Goal: Transaction & Acquisition: Purchase product/service

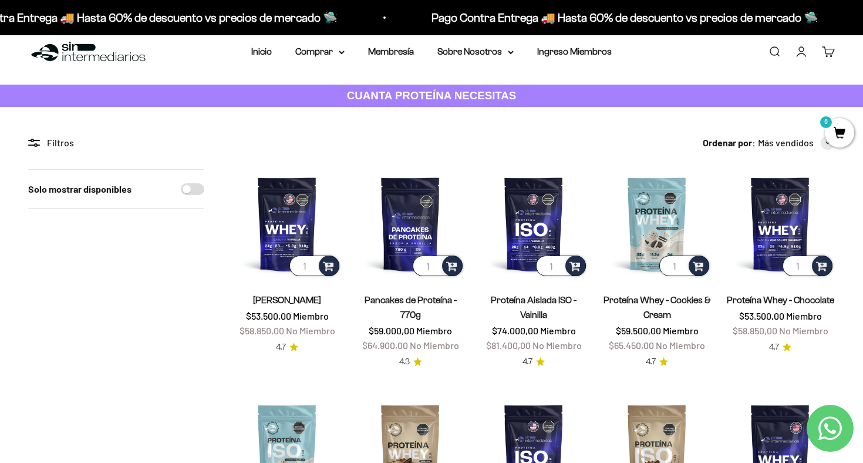
scroll to position [13, 0]
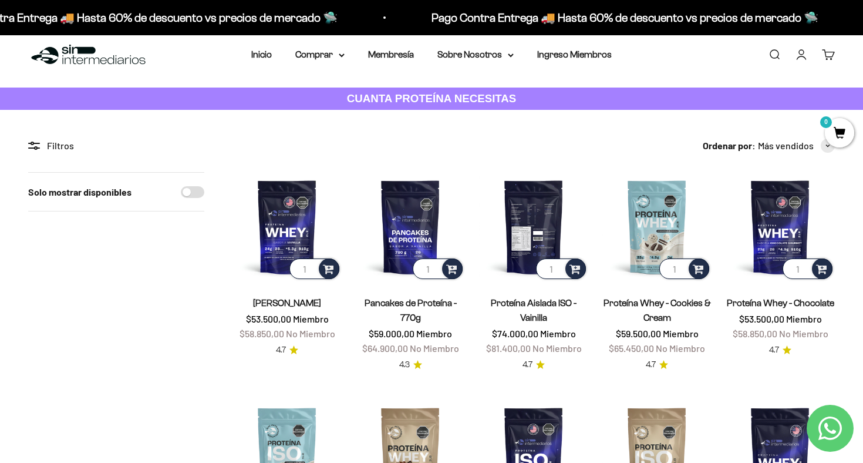
click at [535, 210] on img at bounding box center [533, 226] width 109 height 109
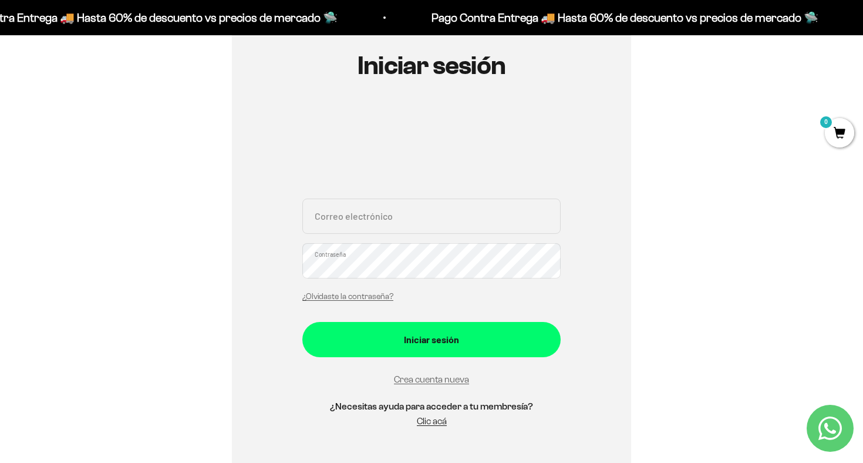
scroll to position [128, 0]
click at [434, 380] on link "Crea cuenta nueva" at bounding box center [431, 378] width 75 height 10
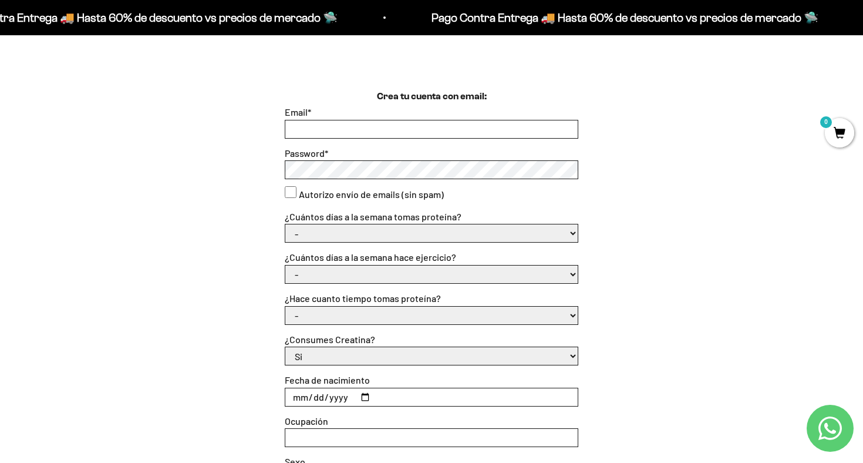
scroll to position [305, 0]
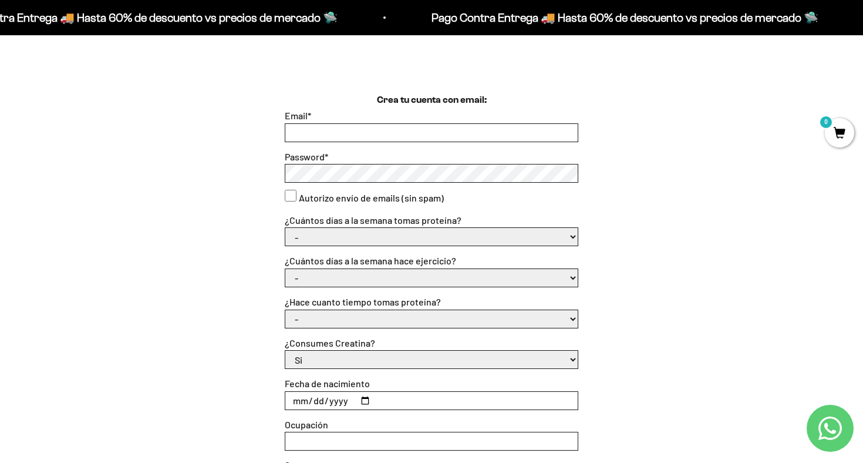
click at [378, 129] on input "Email *" at bounding box center [431, 133] width 292 height 18
type input "[EMAIL_ADDRESS][DOMAIN_NAME]"
click at [372, 194] on label "Autorizo envío de emails (sin spam)" at bounding box center [371, 197] width 145 height 15
click at [297, 194] on consent"] "Autorizo envío de emails (sin spam)" at bounding box center [291, 196] width 12 height 12
checkbox consent"] "true"
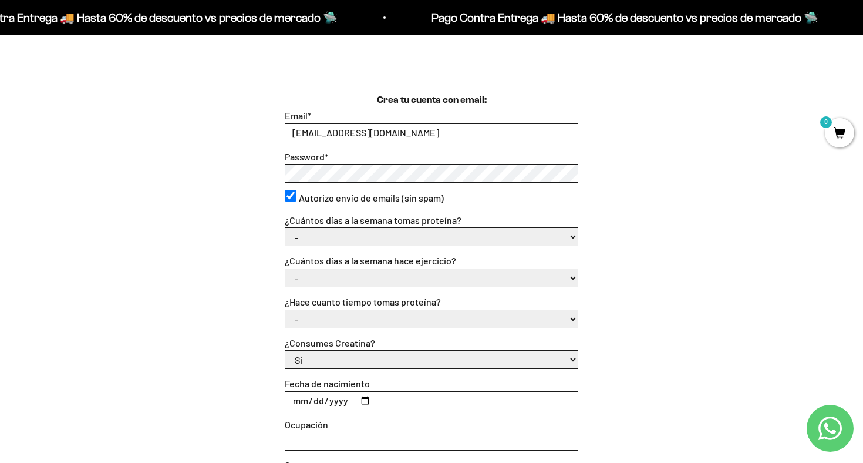
click at [380, 231] on select "- 1 o 2 3 a 5 6 o 7" at bounding box center [431, 237] width 292 height 18
select select "6 o 7"
click at [285, 228] on select "- 1 o 2 3 a 5 6 o 7" at bounding box center [431, 237] width 292 height 18
click at [362, 279] on select "- No hago 1 a 2 días 3 a 5 días 6 o 7 días" at bounding box center [431, 278] width 292 height 18
select select "6 o 7 días"
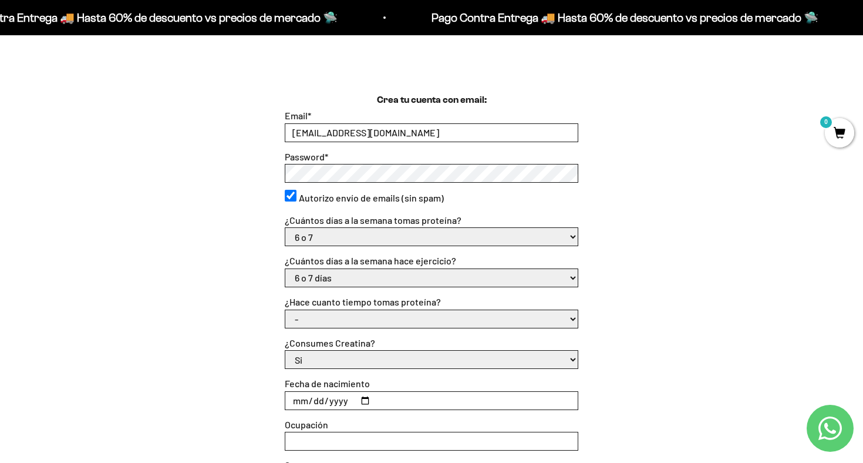
click at [285, 269] on select "- No hago 1 a 2 días 3 a 5 días 6 o 7 días" at bounding box center [431, 278] width 292 height 18
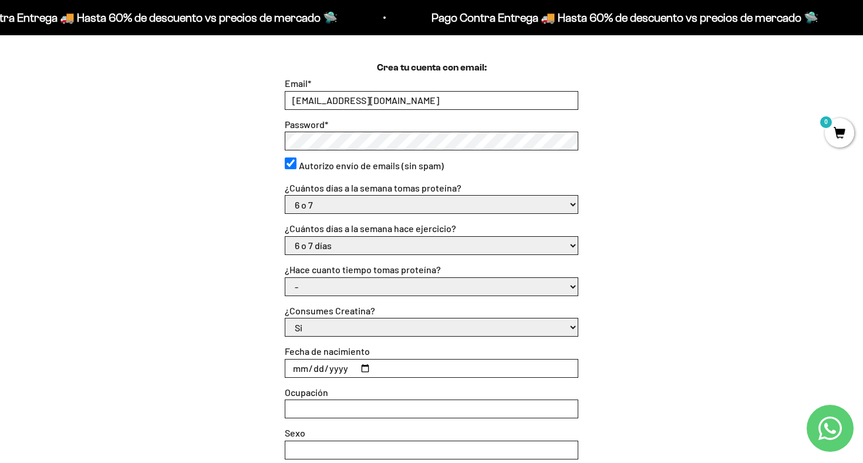
click at [364, 285] on select "- Apenas estoy empezando Menos de 6 meses Más de 6 meses Hace más de un año" at bounding box center [431, 287] width 292 height 18
select select "Apenas estoy empezando"
click at [285, 278] on select "- Apenas estoy empezando Menos de 6 meses Más de 6 meses Hace más de un año" at bounding box center [431, 287] width 292 height 18
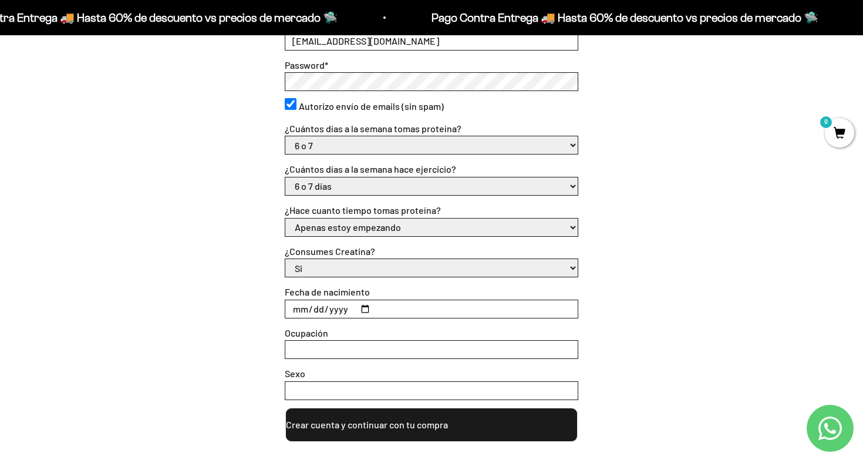
scroll to position [397, 0]
click at [361, 264] on select "Si No" at bounding box center [431, 267] width 292 height 18
select select "No"
click at [285, 258] on select "Si No" at bounding box center [431, 267] width 292 height 18
click at [353, 309] on input "Fecha de nacimiento" at bounding box center [431, 308] width 292 height 18
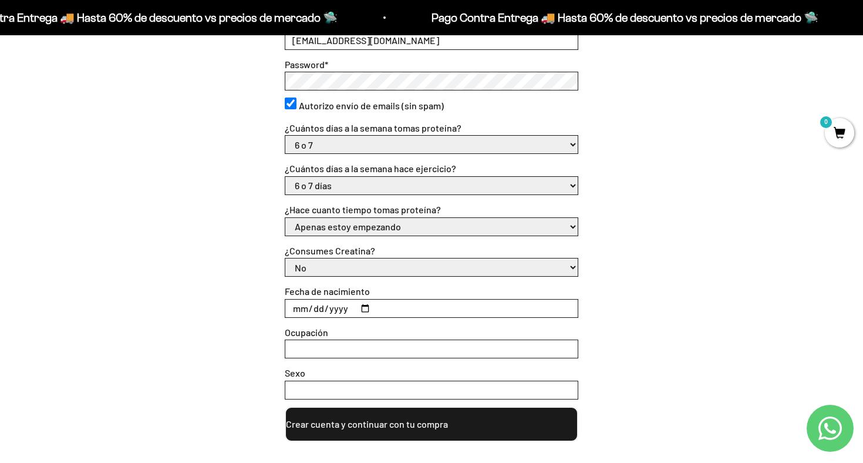
click at [370, 302] on input "Fecha de nacimiento" at bounding box center [431, 308] width 292 height 18
type input "2002-07-04"
click at [380, 353] on input "Ocupación" at bounding box center [431, 349] width 292 height 18
type input "Estudiante"
click at [378, 391] on input "Sexo" at bounding box center [431, 390] width 292 height 18
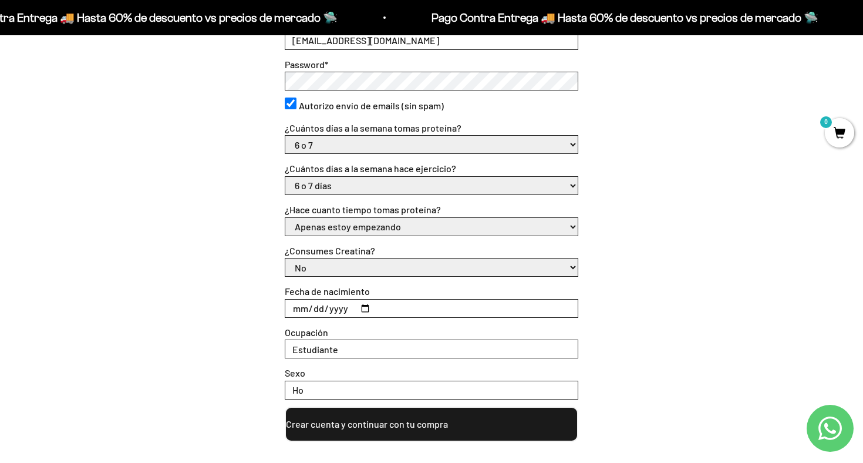
type input "H"
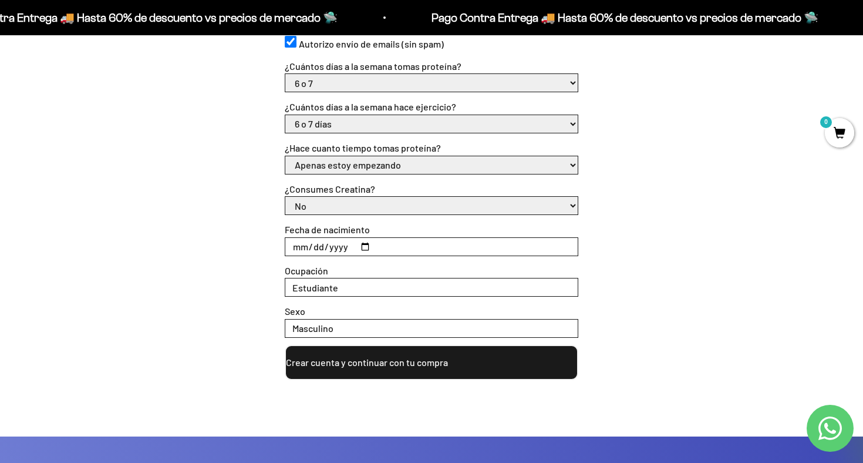
scroll to position [470, 0]
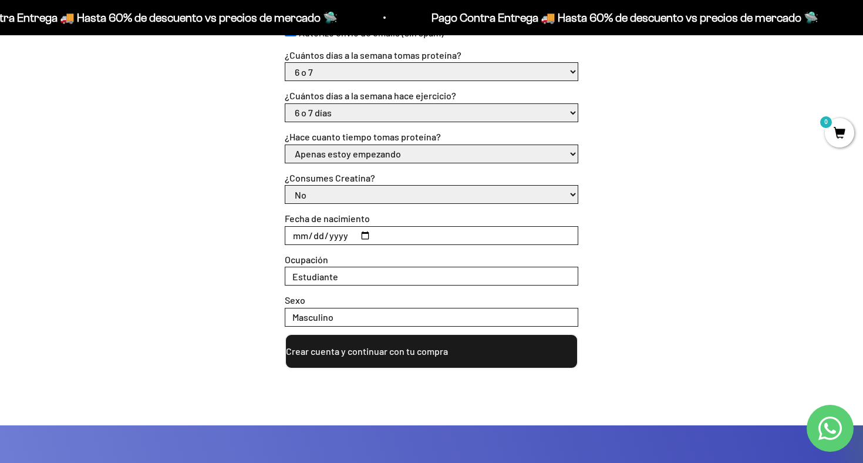
type input "Masculino"
click at [429, 350] on button "Crear cuenta y continuar con tu compra" at bounding box center [432, 350] width 294 height 35
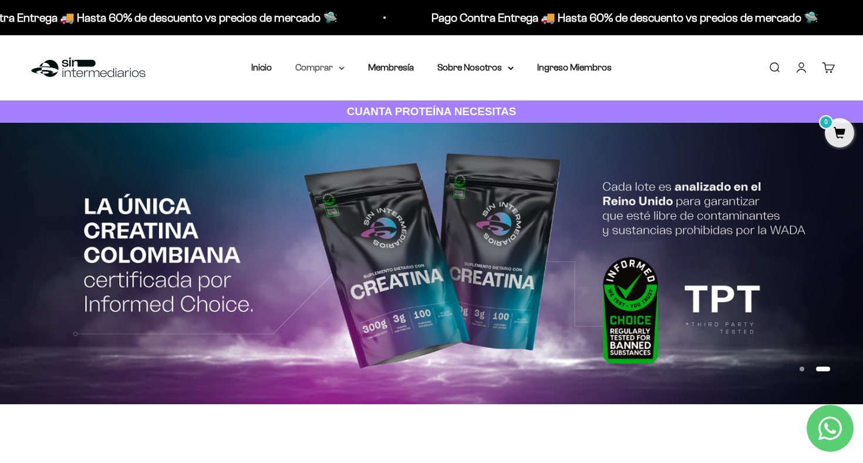
click at [312, 66] on summary "Comprar" at bounding box center [319, 67] width 49 height 15
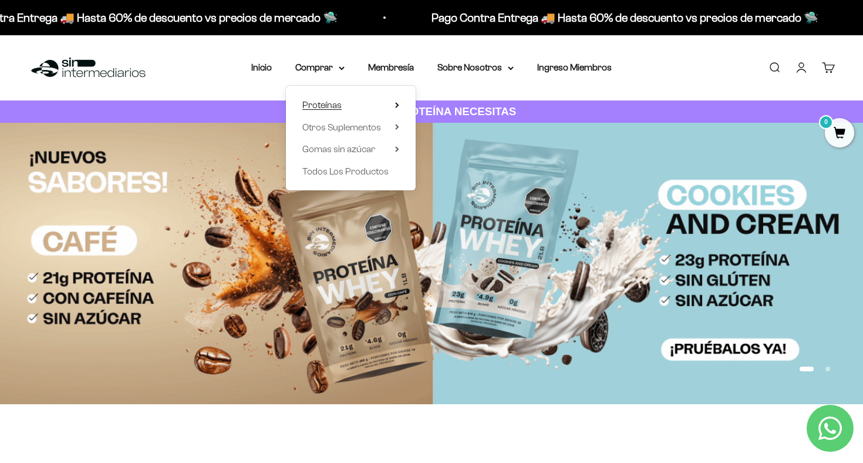
click at [329, 102] on span "Proteínas" at bounding box center [321, 105] width 39 height 10
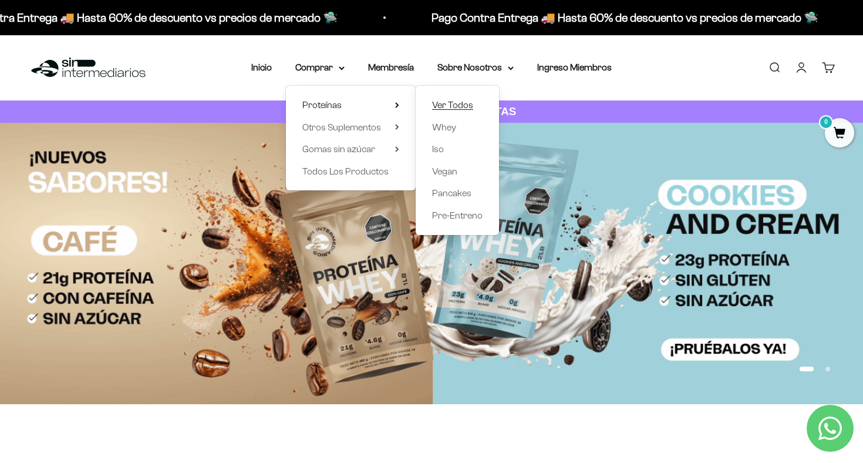
click at [457, 104] on span "Ver Todos" at bounding box center [452, 105] width 41 height 10
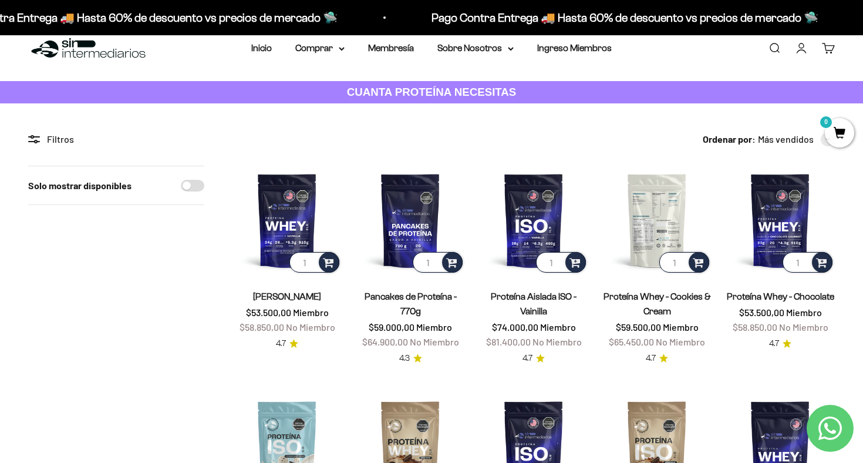
scroll to position [20, 0]
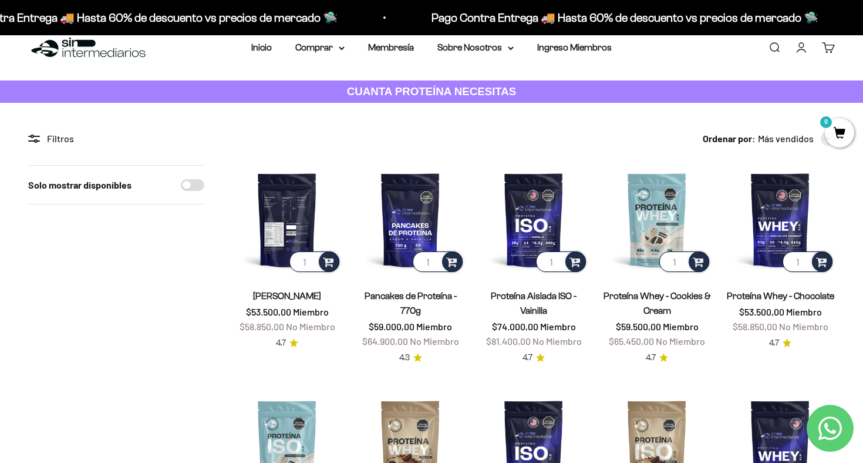
click at [284, 203] on img at bounding box center [287, 219] width 109 height 109
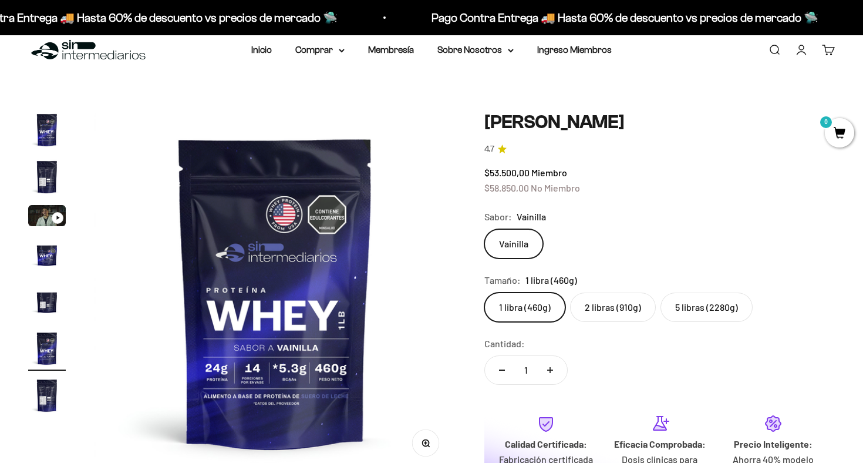
scroll to position [35, 0]
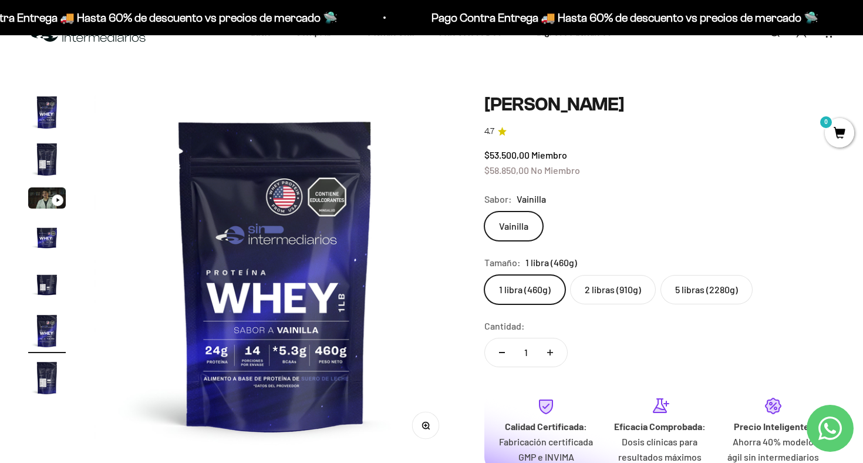
click at [625, 300] on label "2 libras (910g)" at bounding box center [613, 289] width 86 height 29
click at [484, 275] on input "2 libras (910g)" at bounding box center [484, 274] width 1 height 1
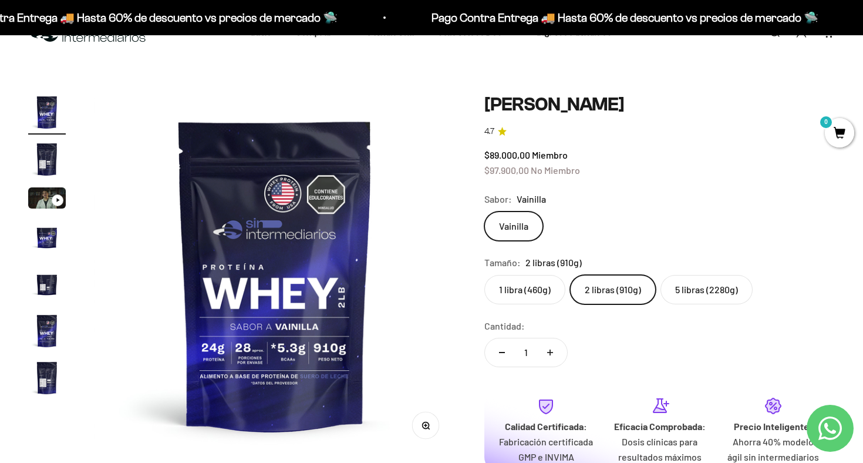
click at [683, 287] on label "5 libras (2280g)" at bounding box center [707, 289] width 92 height 29
click at [484, 275] on input "5 libras (2280g)" at bounding box center [484, 274] width 1 height 1
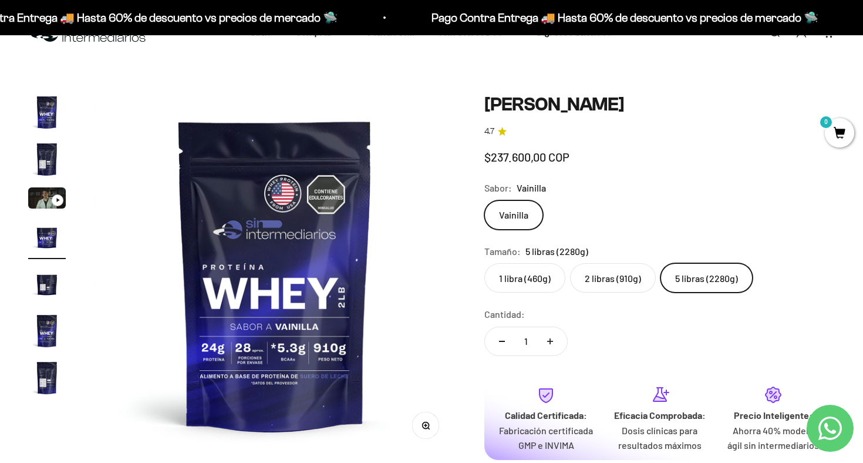
scroll to position [0, 1130]
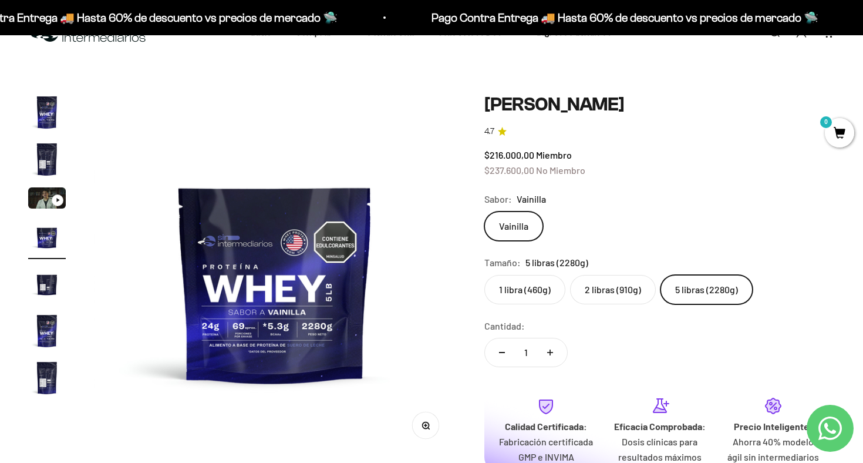
click at [629, 287] on label "2 libras (910g)" at bounding box center [613, 289] width 86 height 29
click at [484, 275] on input "2 libras (910g)" at bounding box center [484, 274] width 1 height 1
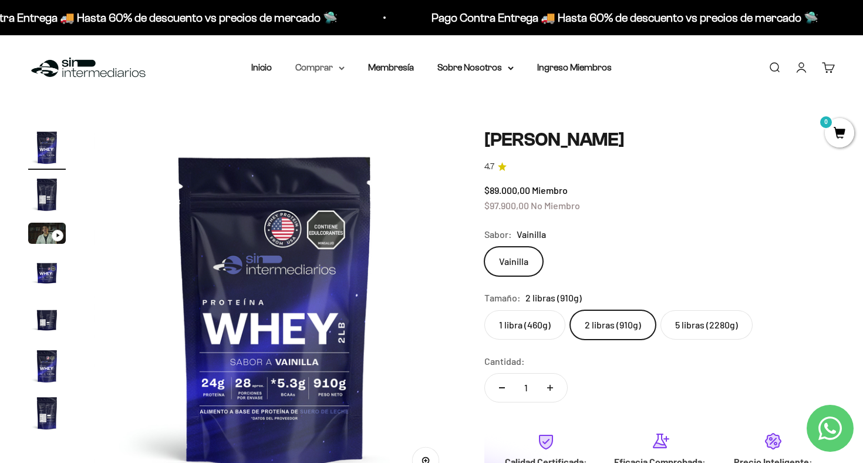
click at [328, 63] on summary "Comprar" at bounding box center [319, 67] width 49 height 15
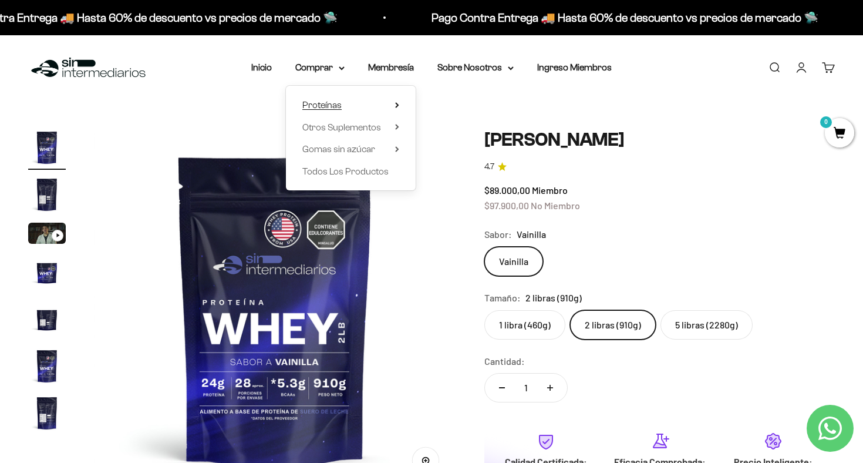
click at [336, 104] on span "Proteínas" at bounding box center [321, 105] width 39 height 10
click at [463, 102] on span "Ver Todos" at bounding box center [452, 105] width 41 height 10
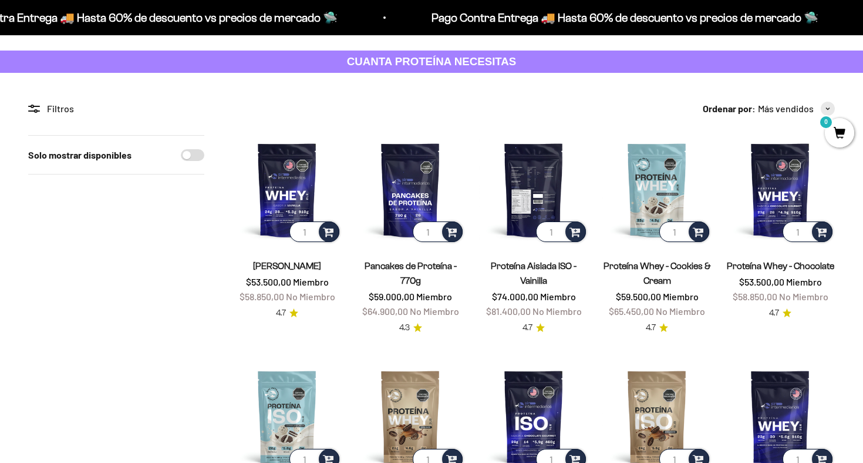
scroll to position [78, 0]
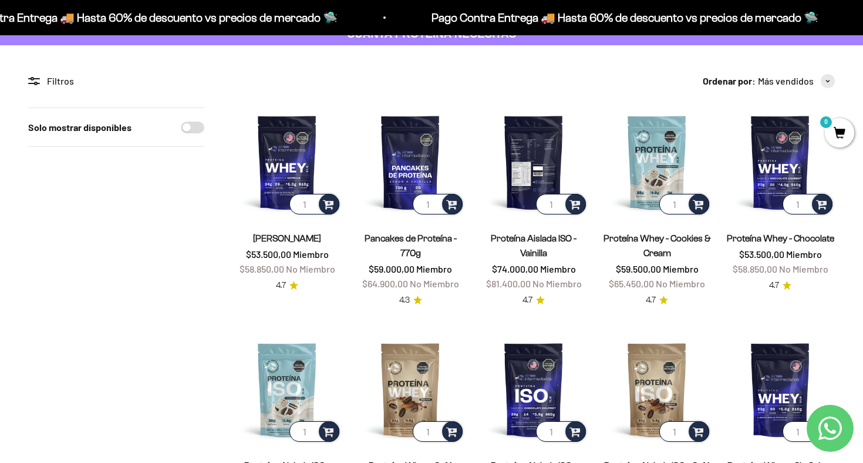
click at [533, 144] on img at bounding box center [533, 161] width 109 height 109
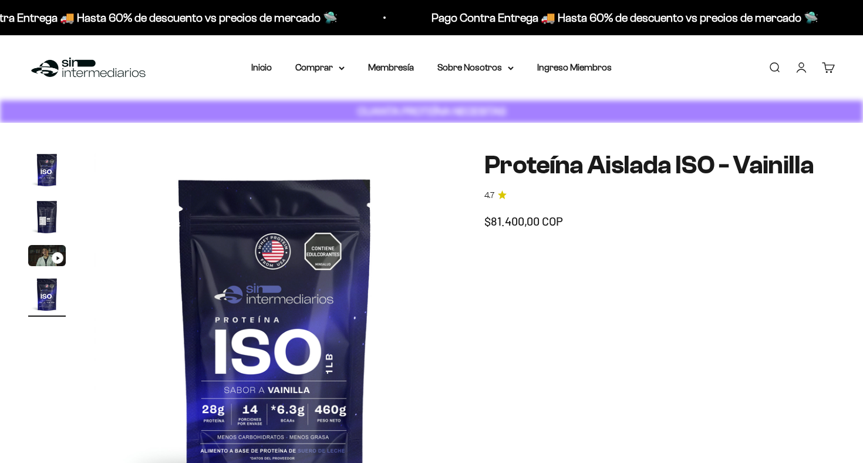
scroll to position [0, 1129]
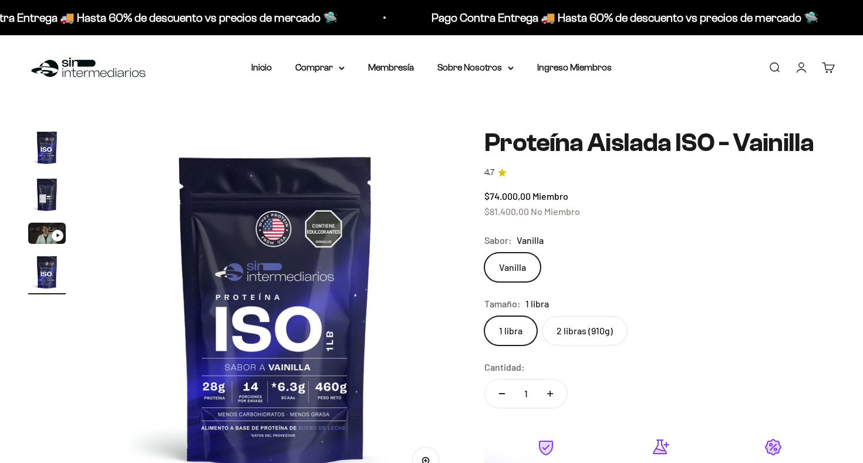
click at [585, 326] on label "2 libras (910g)" at bounding box center [585, 330] width 86 height 29
click at [484, 316] on input "2 libras (910g)" at bounding box center [484, 315] width 1 height 1
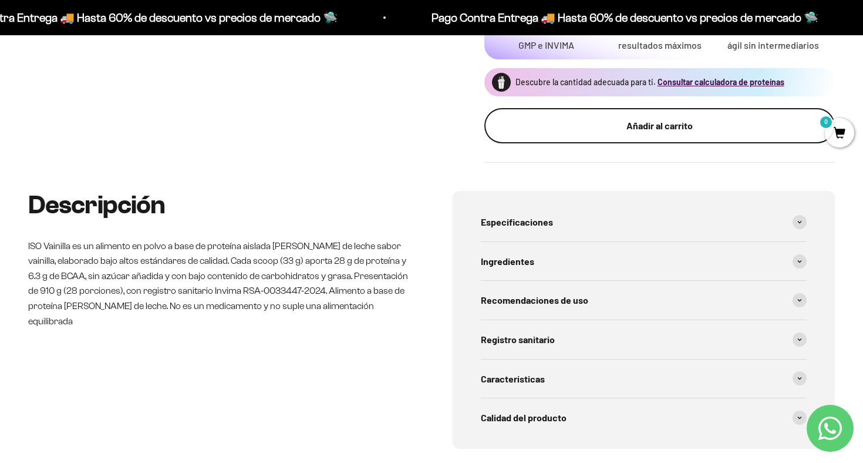
scroll to position [457, 0]
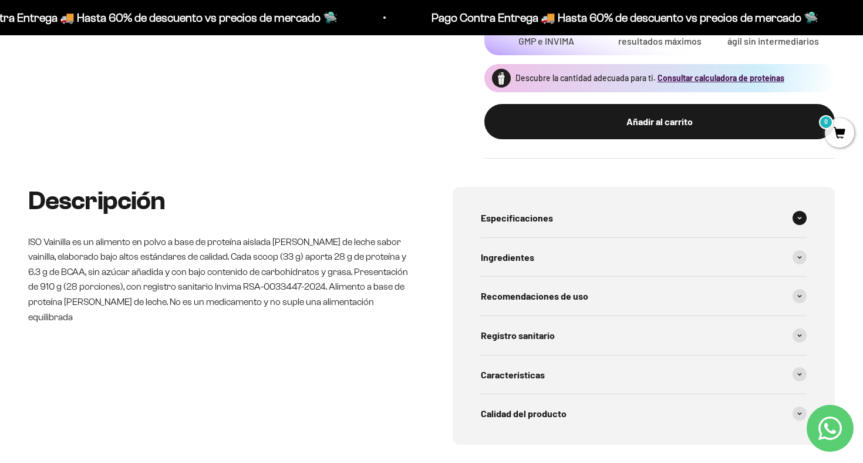
click at [579, 237] on div "Especificaciones" at bounding box center [644, 217] width 326 height 39
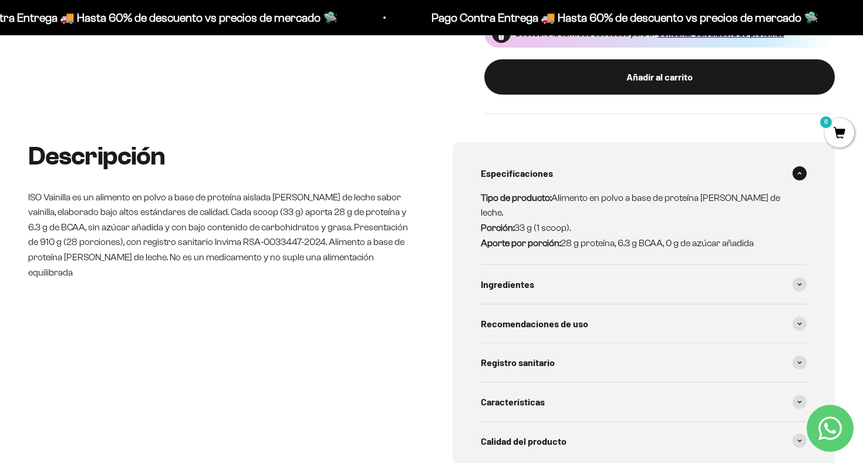
scroll to position [504, 0]
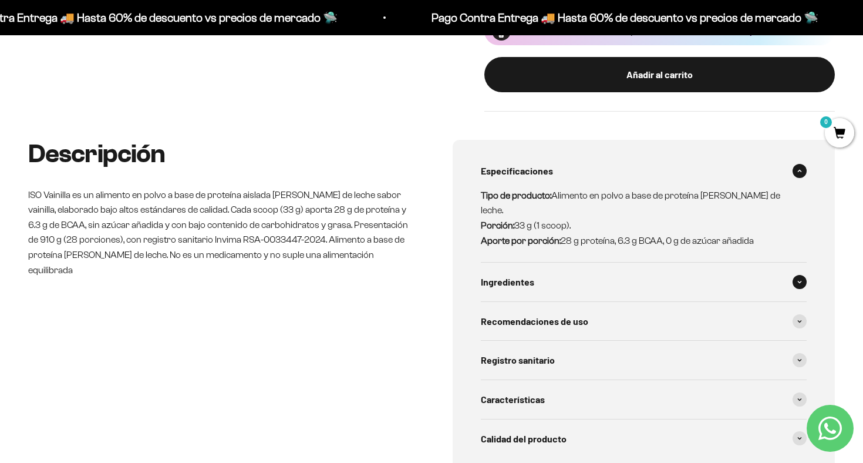
click at [582, 284] on div "Ingredientes" at bounding box center [644, 281] width 326 height 39
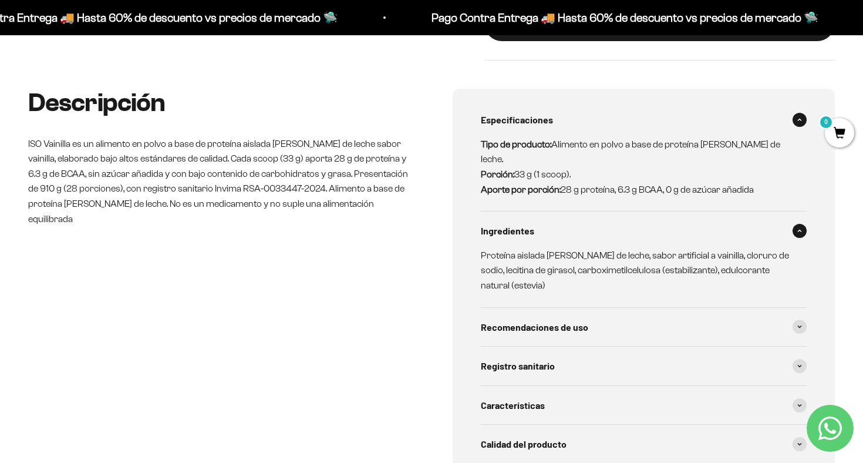
scroll to position [569, 0]
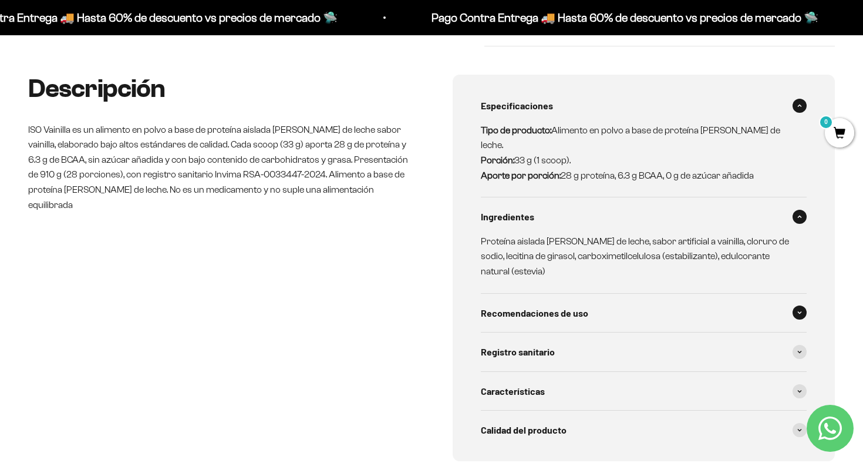
click at [582, 305] on span "Recomendaciones de uso" at bounding box center [534, 312] width 107 height 15
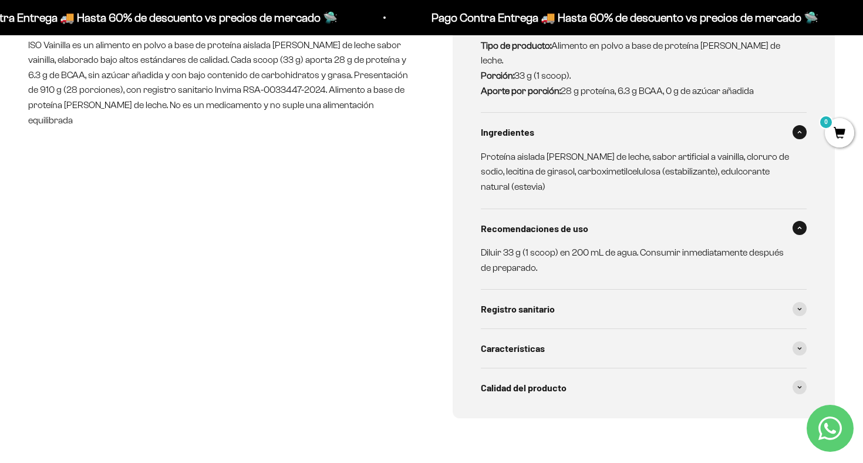
scroll to position [672, 0]
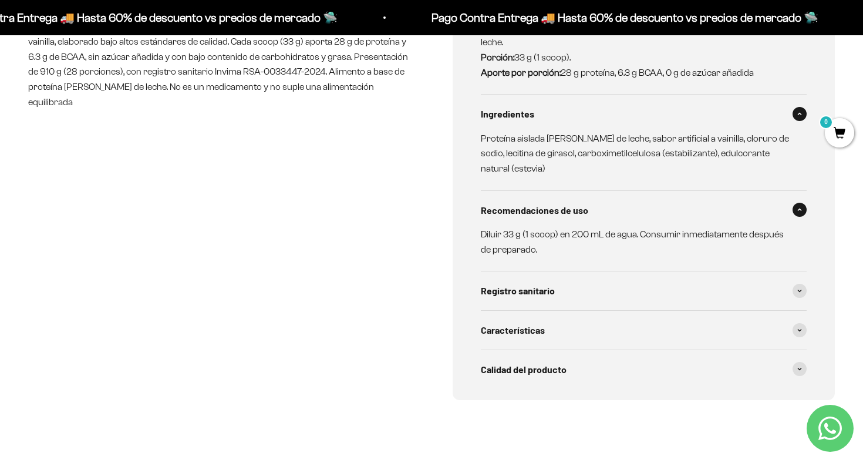
click at [582, 305] on div "Registro sanitario" at bounding box center [644, 290] width 326 height 39
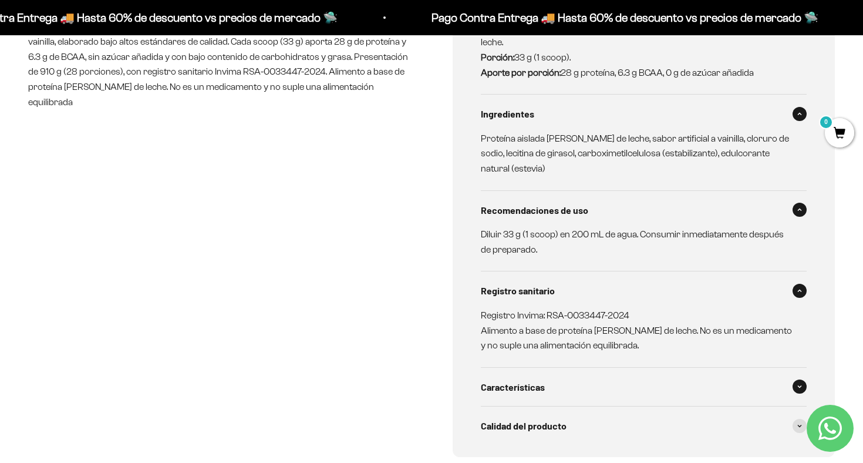
click at [576, 391] on div "Características" at bounding box center [644, 387] width 326 height 39
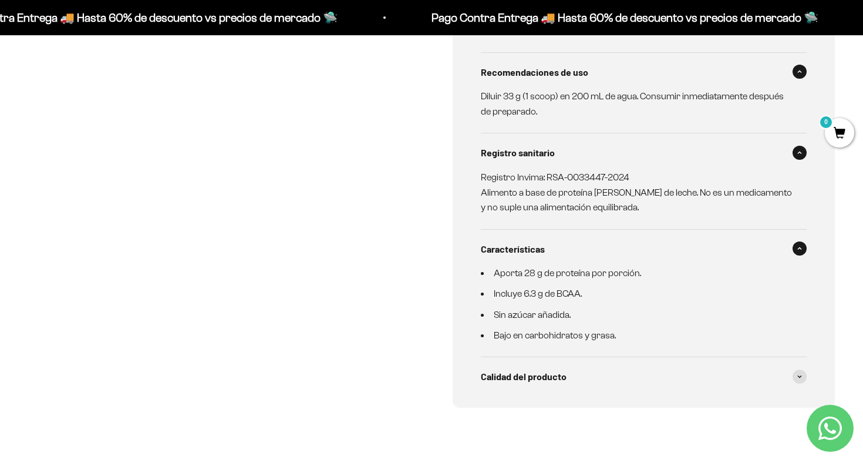
scroll to position [810, 0]
click at [576, 382] on div "Calidad del producto" at bounding box center [644, 375] width 326 height 39
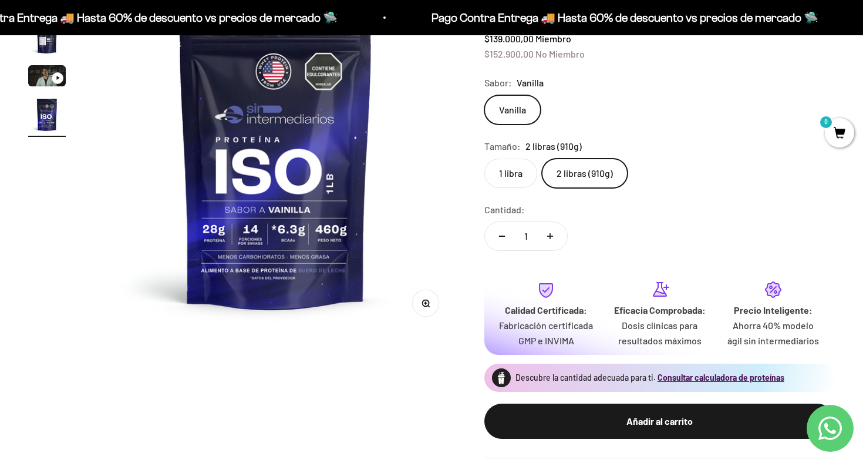
scroll to position [0, 0]
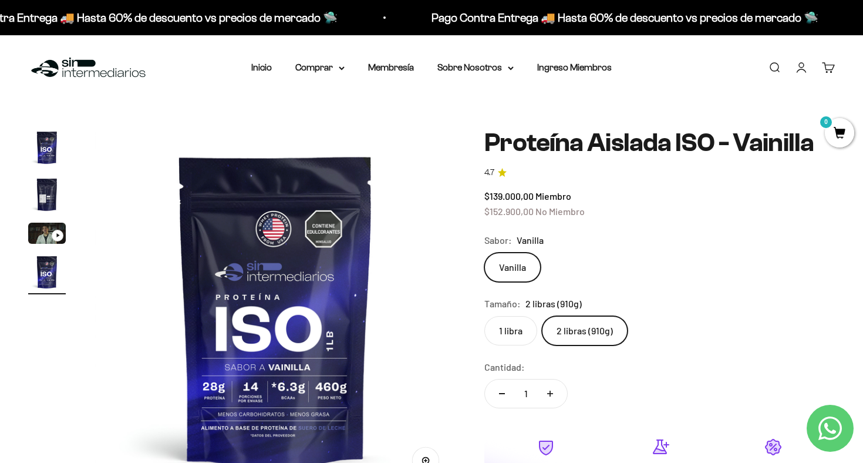
click at [49, 269] on img "Ir al artículo 4" at bounding box center [47, 272] width 38 height 38
click at [51, 197] on img "Ir al artículo 2" at bounding box center [47, 195] width 38 height 38
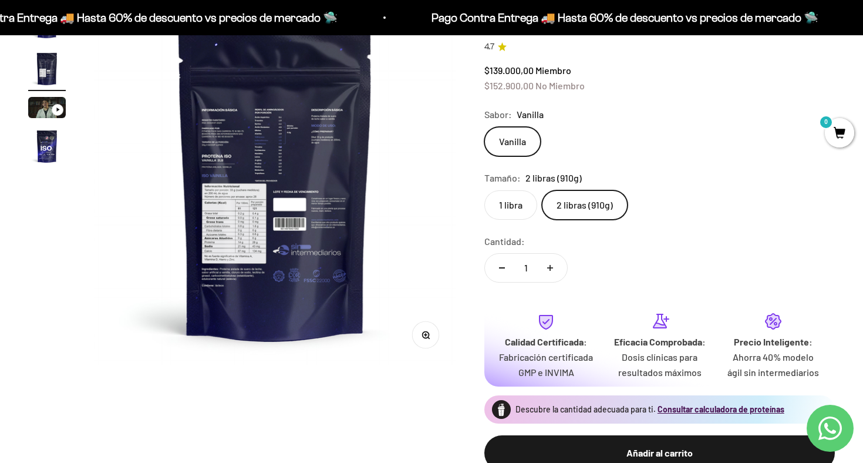
scroll to position [116, 0]
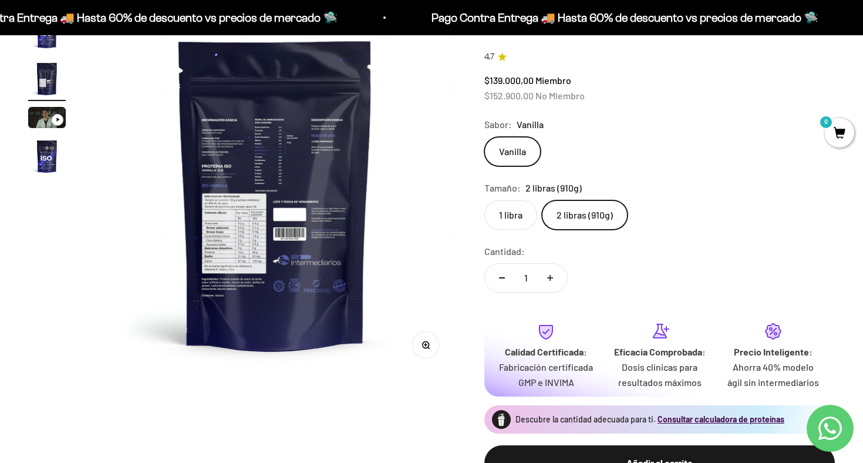
click at [521, 214] on label "1 libra" at bounding box center [510, 214] width 53 height 29
click at [484, 200] on input "1 libra" at bounding box center [484, 200] width 1 height 1
click at [587, 218] on label "2 libras (910g)" at bounding box center [585, 214] width 86 height 29
click at [484, 200] on input "2 libras (910g)" at bounding box center [484, 200] width 1 height 1
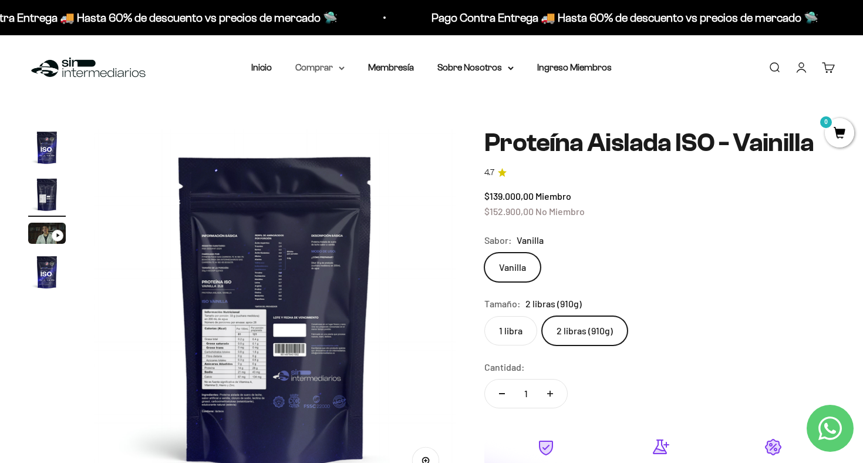
click at [336, 66] on summary "Comprar" at bounding box center [319, 67] width 49 height 15
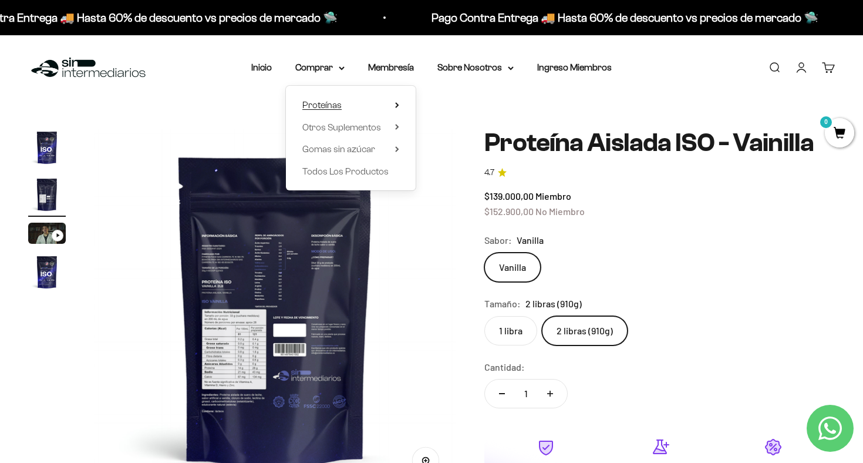
click at [328, 107] on span "Proteínas" at bounding box center [321, 105] width 39 height 10
click at [451, 102] on span "Ver Todos" at bounding box center [452, 105] width 41 height 10
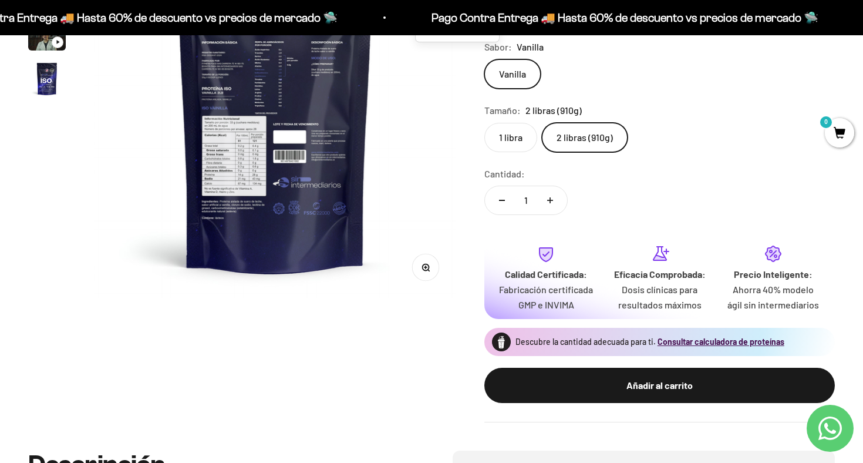
scroll to position [198, 0]
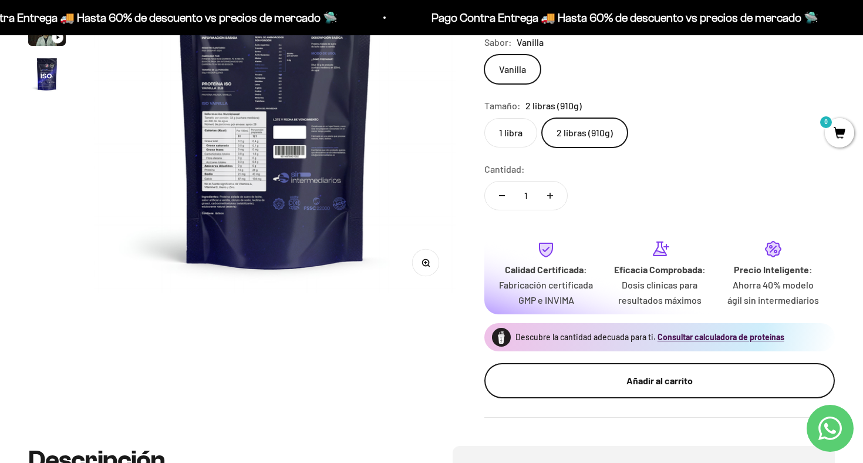
click at [655, 398] on button "Añadir al carrito" at bounding box center [659, 380] width 351 height 35
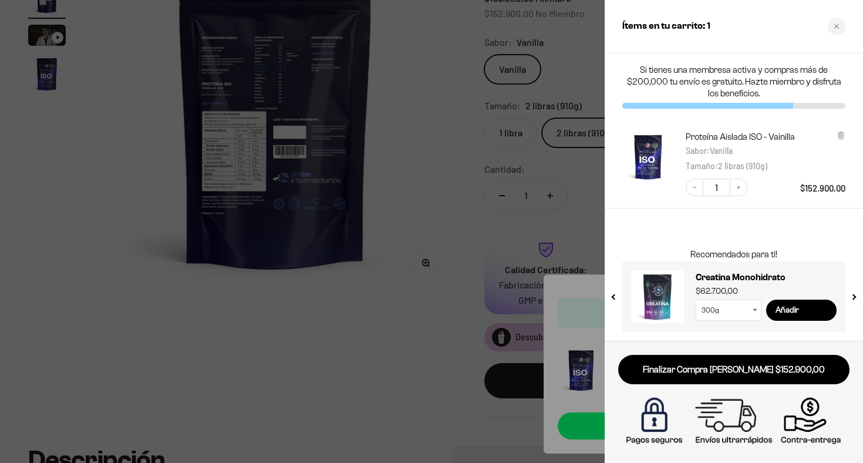
click at [857, 295] on button "next slide / item" at bounding box center [853, 293] width 10 height 70
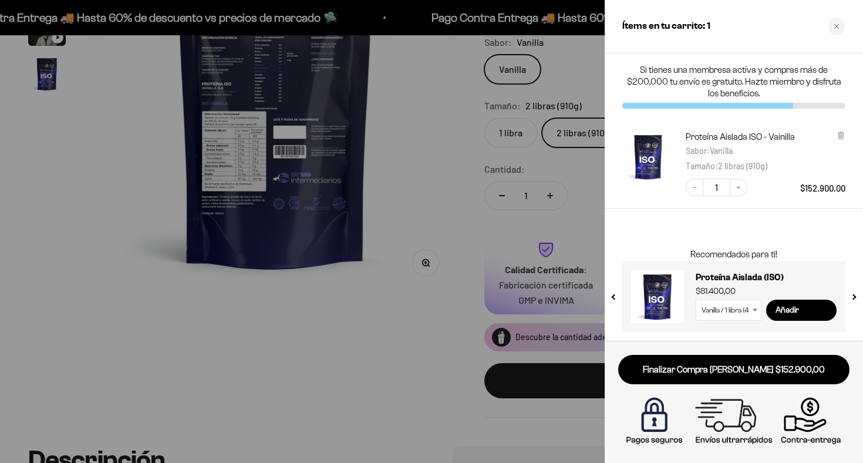
click at [857, 295] on button "next slide / item" at bounding box center [853, 293] width 10 height 70
click at [615, 297] on button "previous slide / item" at bounding box center [614, 293] width 10 height 70
click at [855, 296] on button "next slide / item" at bounding box center [853, 293] width 10 height 70
click at [610, 298] on button "previous slide / item" at bounding box center [614, 293] width 10 height 70
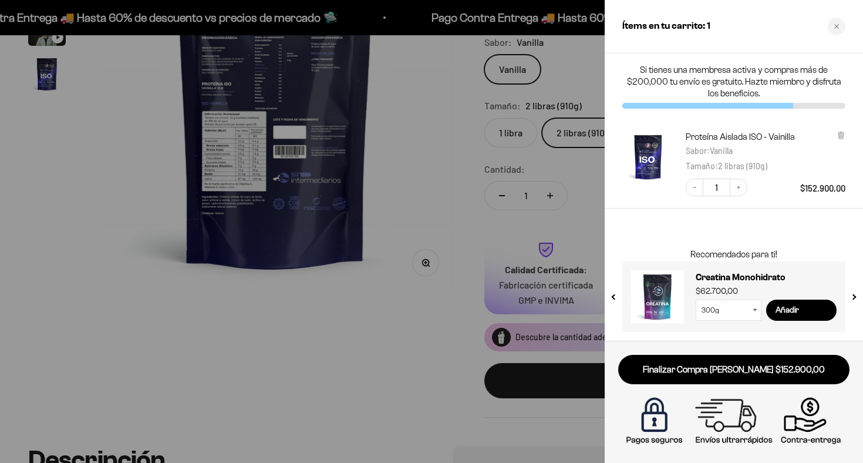
click at [742, 305] on select "300g 100g" at bounding box center [729, 309] width 66 height 21
click at [731, 318] on select "300g 100g" at bounding box center [729, 309] width 66 height 21
click at [696, 299] on select "300g 100g" at bounding box center [729, 309] width 66 height 21
click at [729, 308] on select "300g 100g" at bounding box center [729, 309] width 66 height 21
select select "42749438034129"
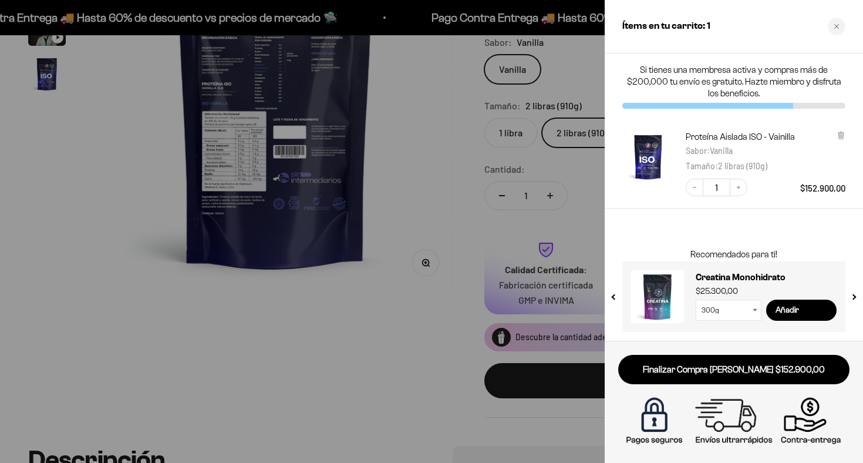
click at [696, 299] on select "300g 100g" at bounding box center [729, 309] width 66 height 21
click at [810, 311] on input "Añadir" at bounding box center [801, 309] width 70 height 21
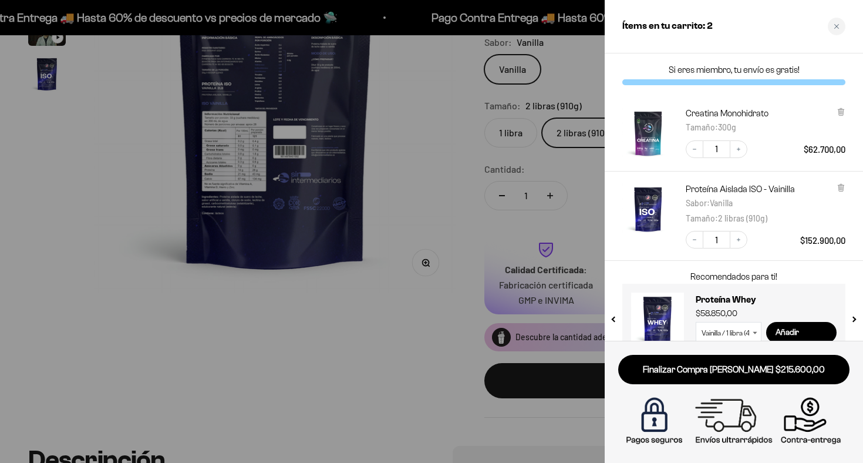
scroll to position [22, 0]
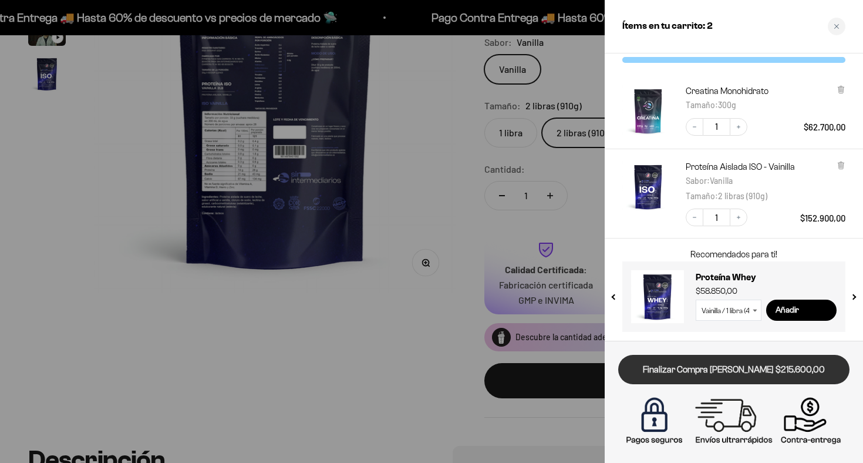
click at [756, 373] on link "Finalizar Compra Segura $215.600,00" at bounding box center [733, 370] width 231 height 30
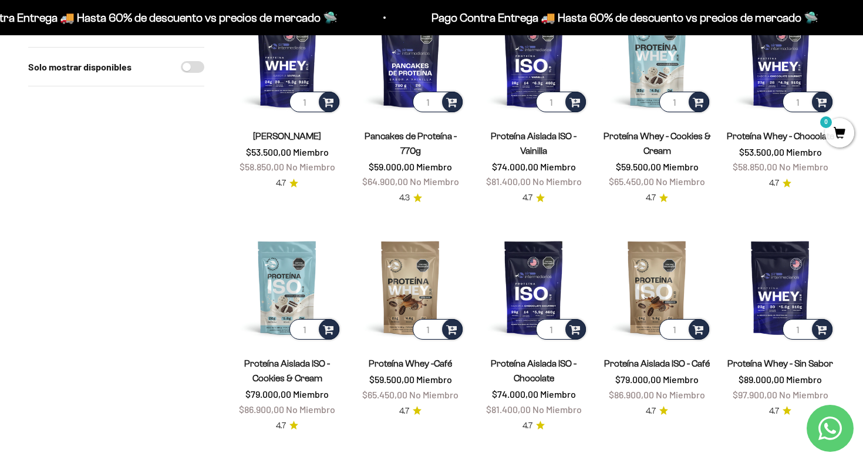
scroll to position [179, 0]
click at [835, 426] on icon "Contact us on WhatsApp" at bounding box center [829, 427] width 23 height 23
